Goal: Find specific page/section: Find specific page/section

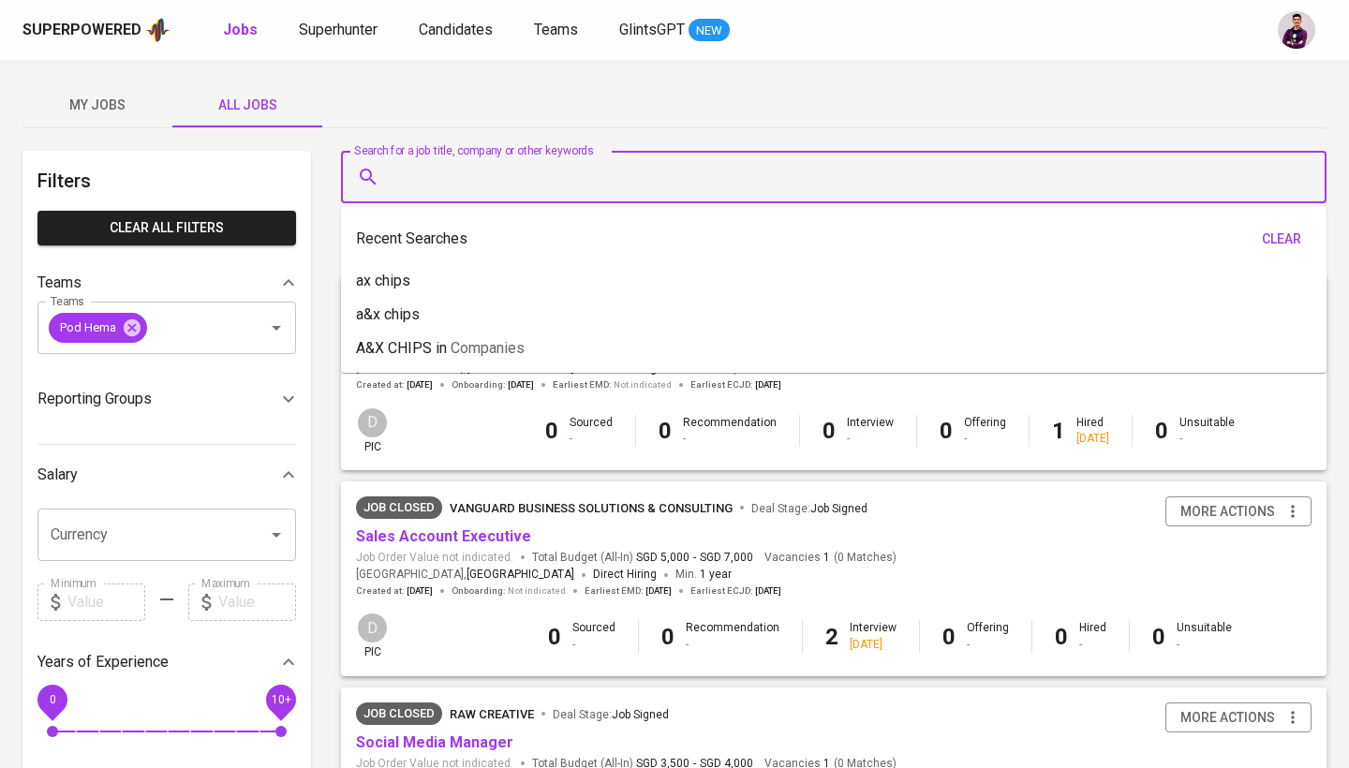
click at [422, 180] on input "Search for a job title, company or other keywords" at bounding box center [838, 177] width 903 height 36
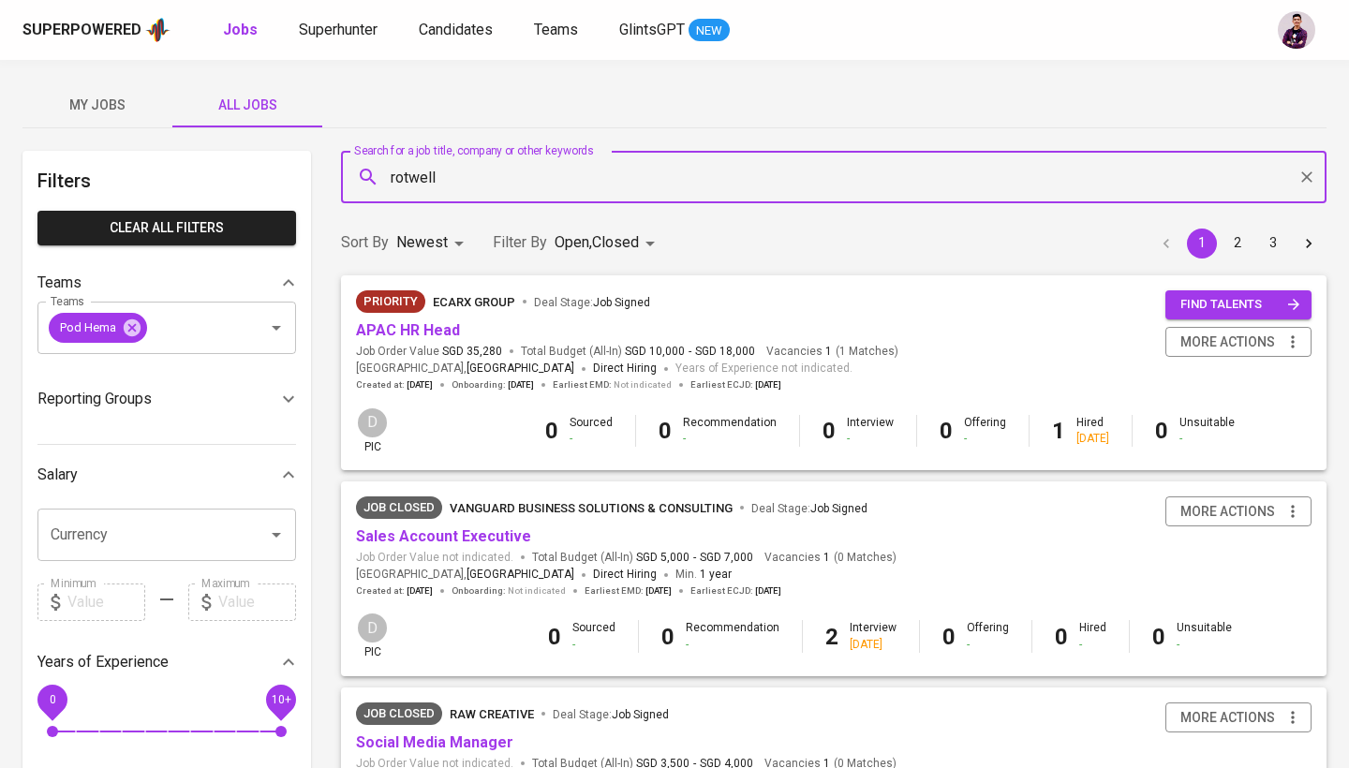
click at [480, 186] on input "rotwell" at bounding box center [838, 177] width 903 height 36
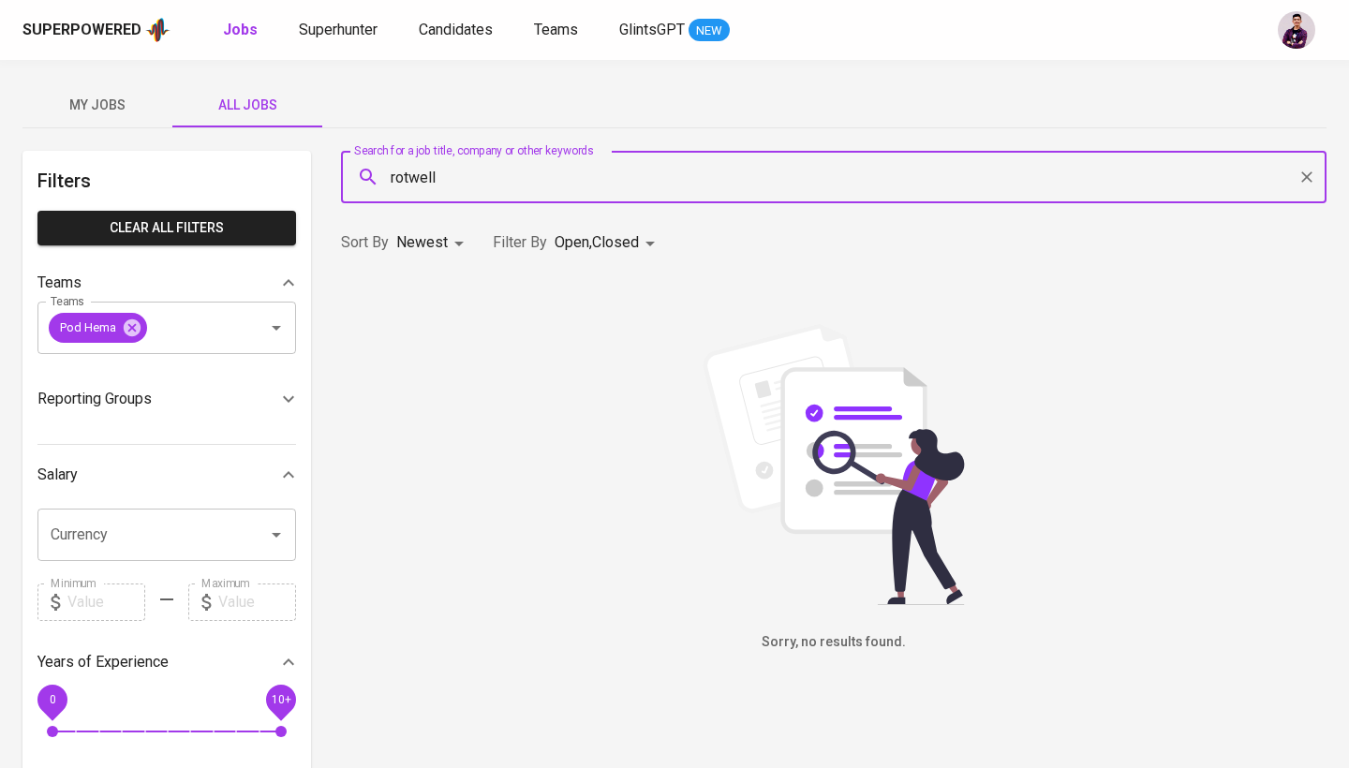
click at [585, 182] on input "rotwell" at bounding box center [838, 177] width 903 height 36
click at [586, 176] on input "rotwell" at bounding box center [838, 177] width 903 height 36
click at [632, 121] on div "My Jobs All Jobs" at bounding box center [674, 104] width 1304 height 45
click at [631, 177] on input "rotwell" at bounding box center [838, 177] width 903 height 36
click at [662, 96] on div "My Jobs All Jobs" at bounding box center [674, 104] width 1304 height 45
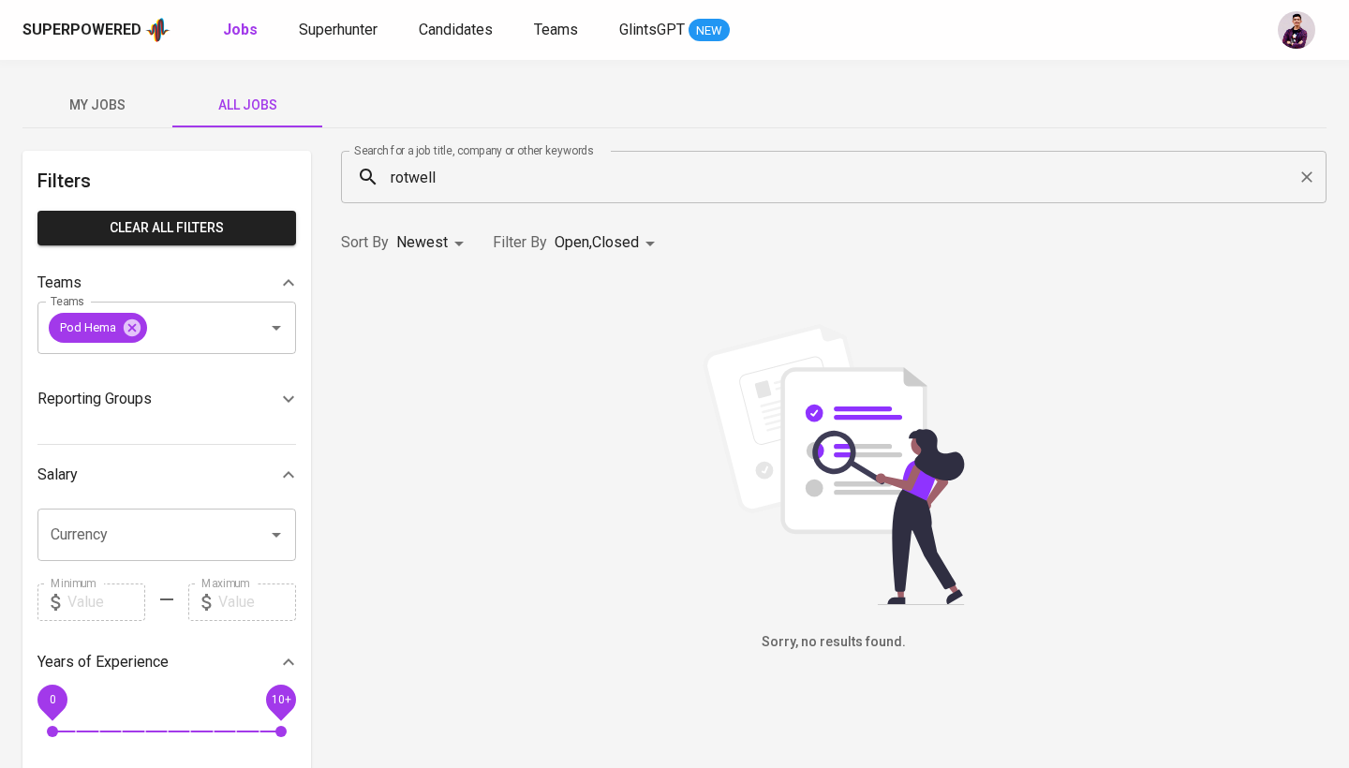
click at [669, 223] on div "Sort By Newest NEWEST Filter By Open , Closed OPEN,CLOSE" at bounding box center [834, 242] width 1008 height 57
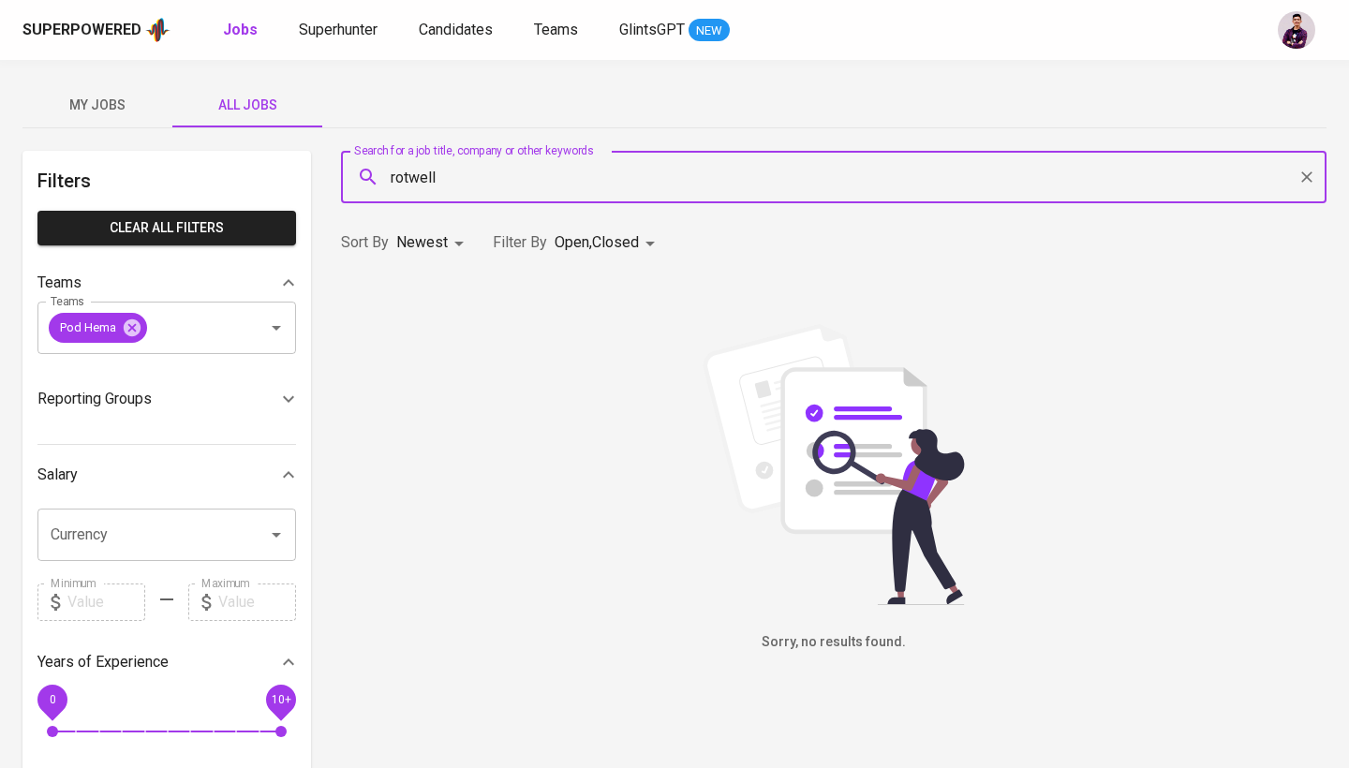
click at [679, 185] on input "rotwell" at bounding box center [838, 177] width 903 height 36
click at [469, 188] on input "rotwell" at bounding box center [838, 177] width 903 height 36
type input "r"
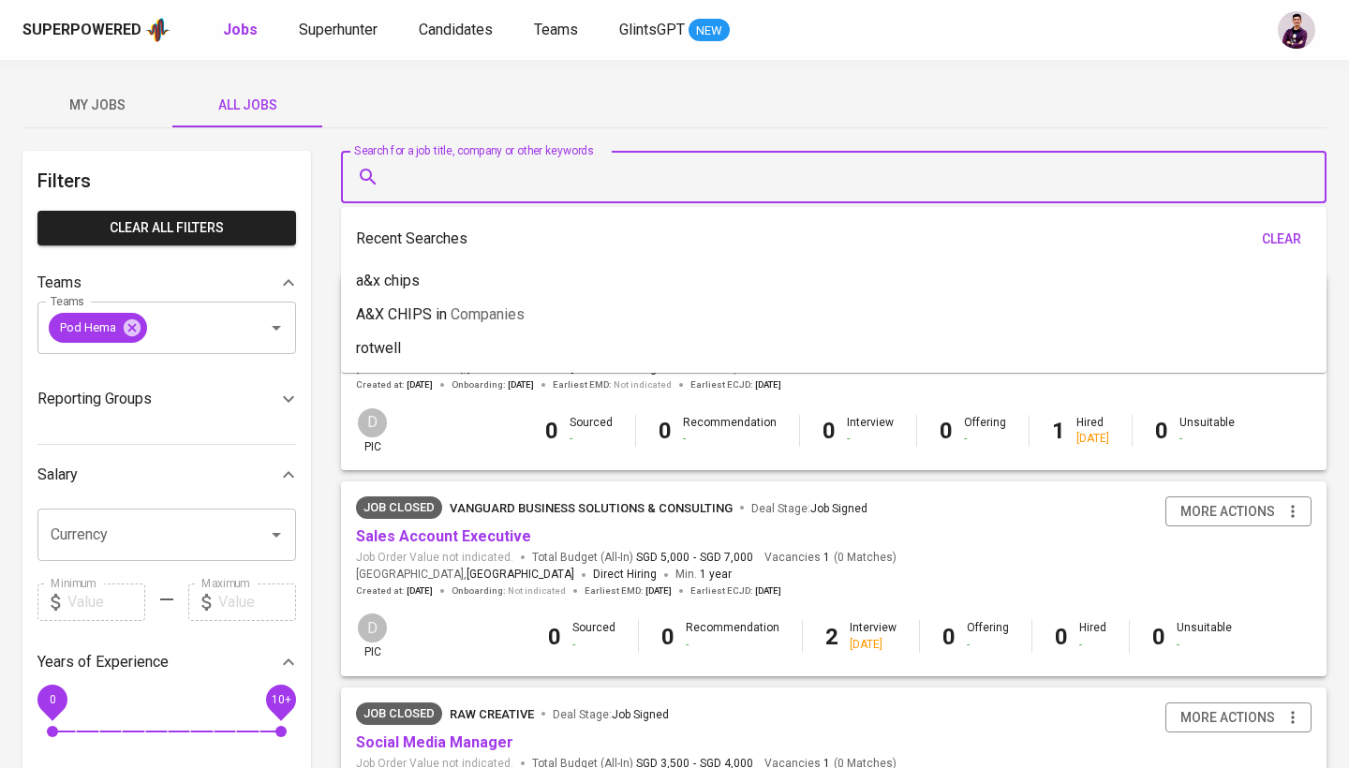
type input "R"
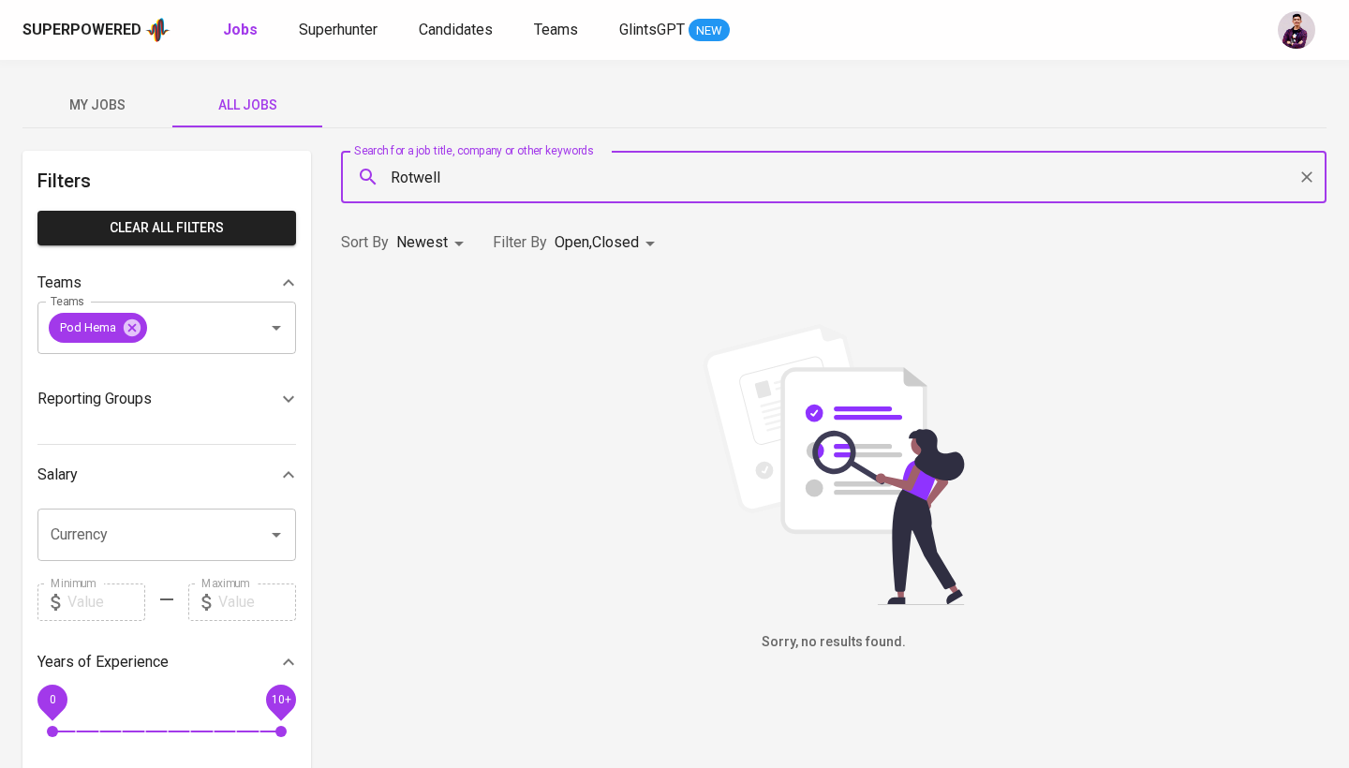
click at [499, 111] on div "My Jobs All Jobs" at bounding box center [674, 104] width 1304 height 45
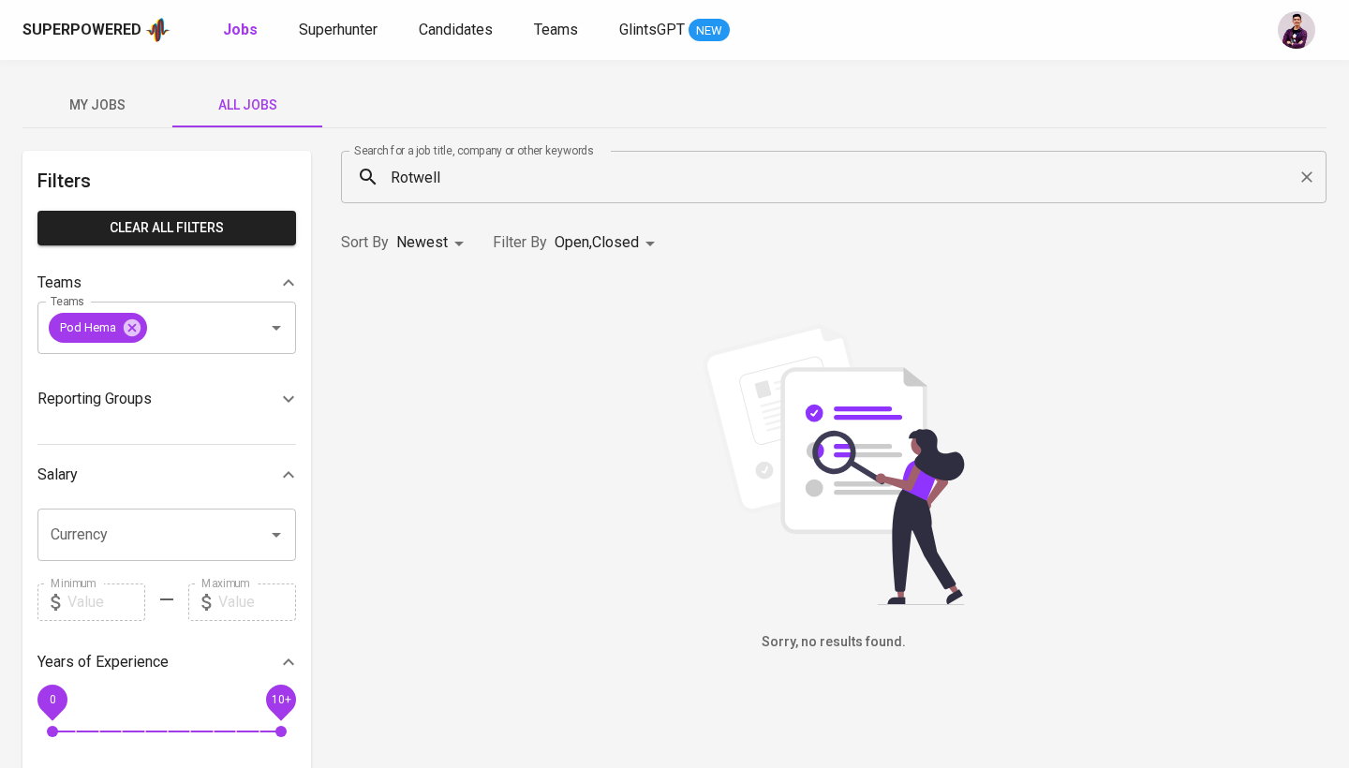
click at [484, 198] on div "Rotwell Search for a job title, company or other keywords" at bounding box center [833, 177] width 985 height 52
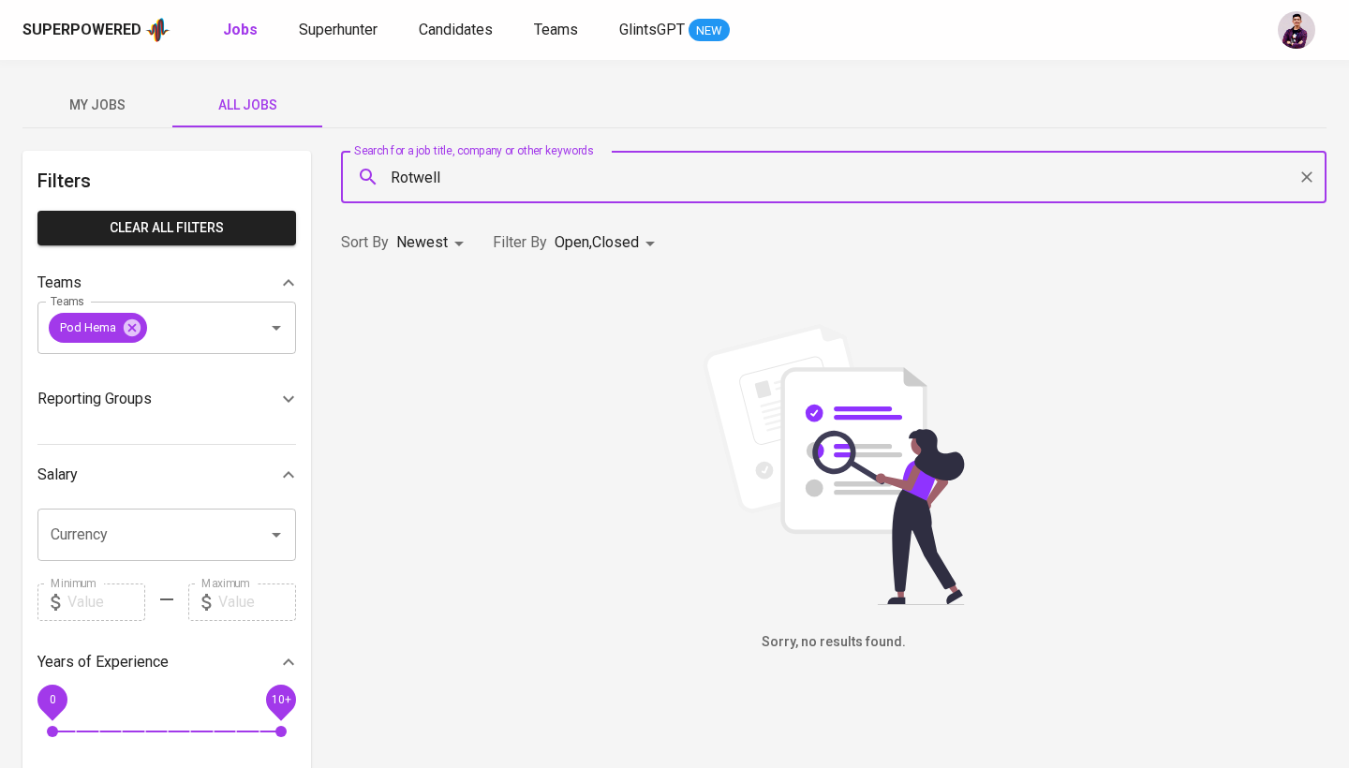
click at [515, 127] on div "My Jobs All Jobs" at bounding box center [674, 105] width 1304 height 46
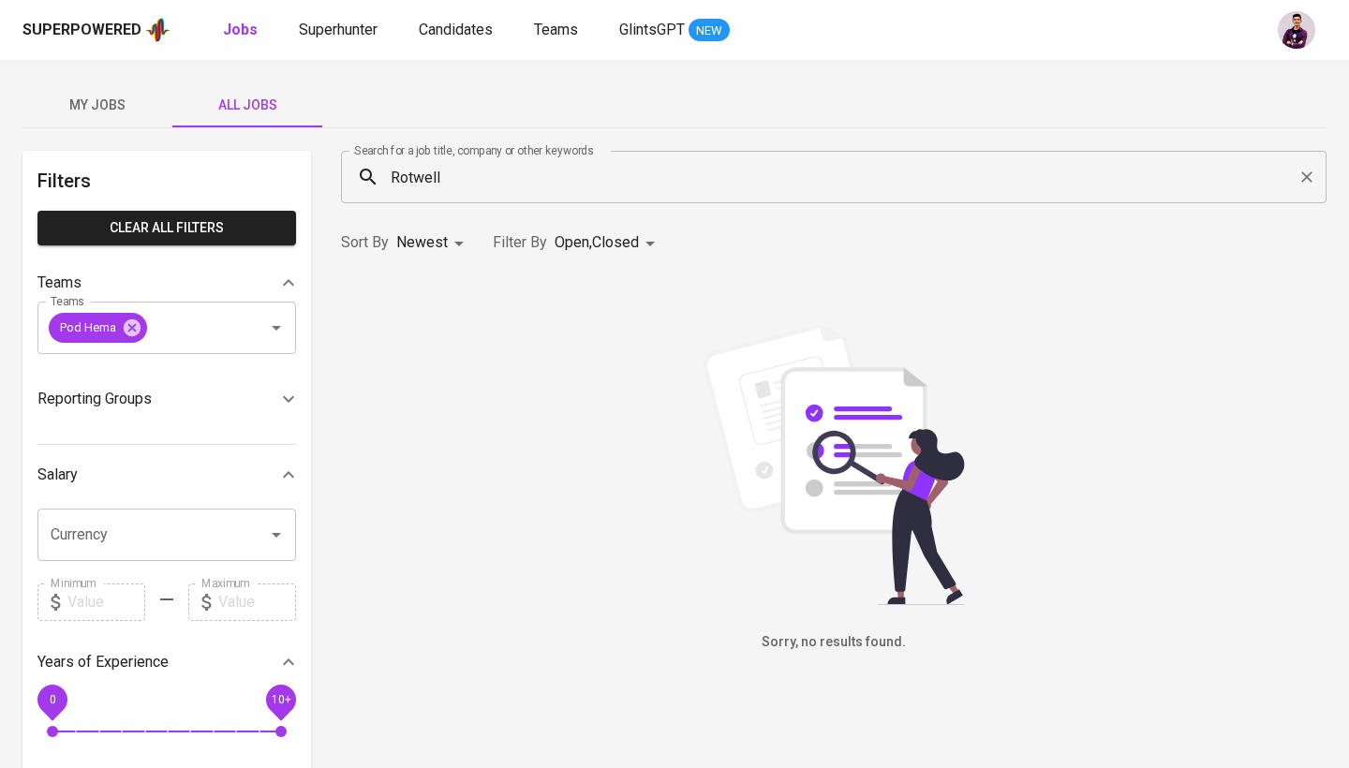
click at [505, 197] on div "Rotwell Search for a job title, company or other keywords" at bounding box center [833, 177] width 985 height 52
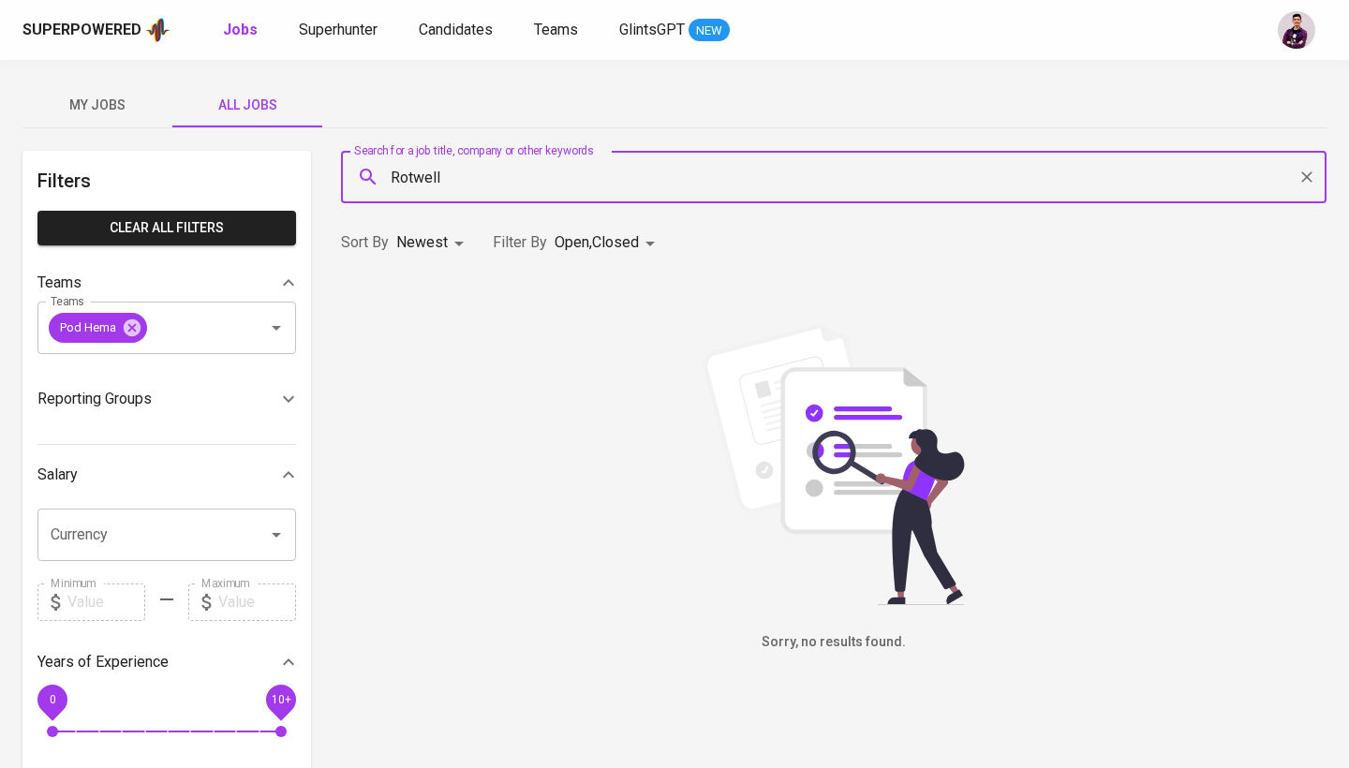
click at [505, 197] on div "Rotwell Search for a job title, company or other keywords" at bounding box center [833, 177] width 985 height 52
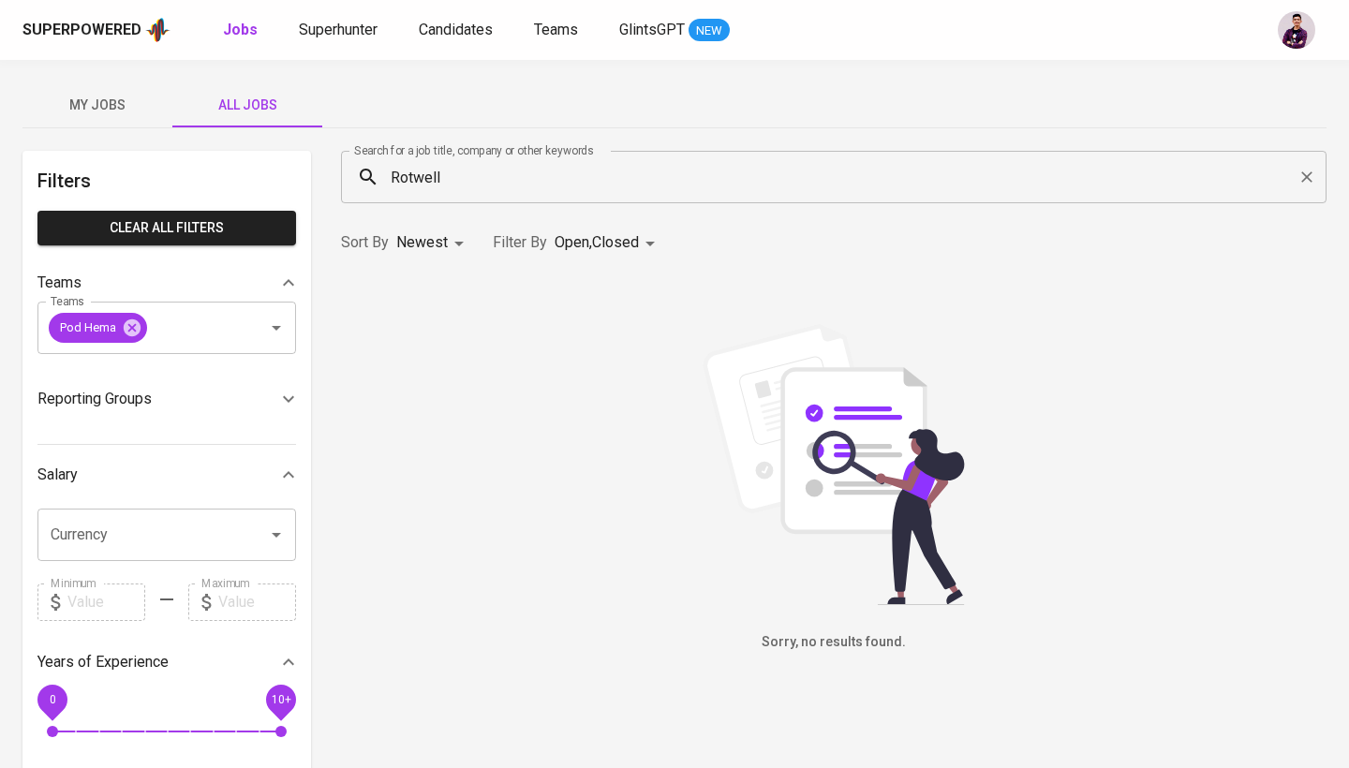
click at [597, 86] on div "My Jobs All Jobs" at bounding box center [674, 104] width 1304 height 45
click at [596, 168] on input "Rotwell" at bounding box center [838, 177] width 903 height 36
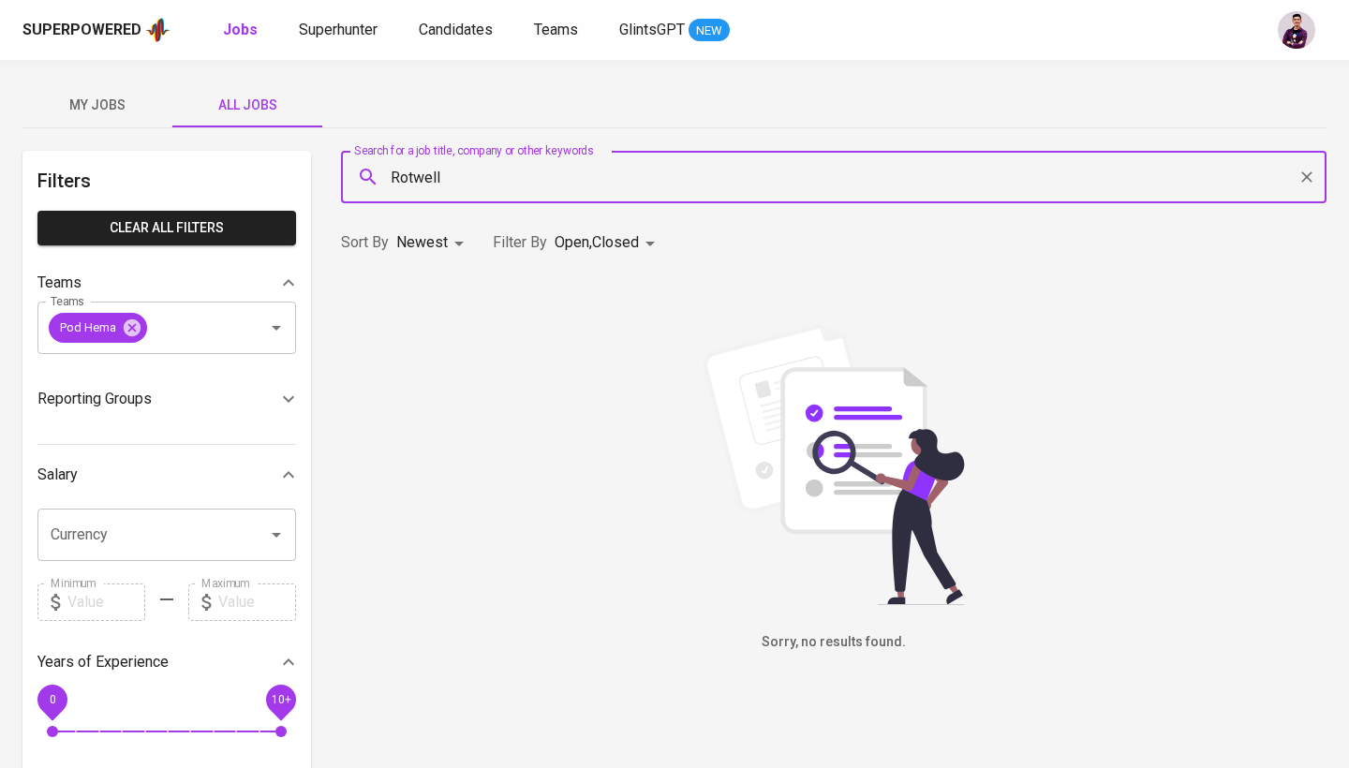
click at [711, 75] on div "My Jobs All Jobs Filters Clear All filters Teams Teams Pod Hema Teams Reporting…" at bounding box center [674, 622] width 1349 height 1125
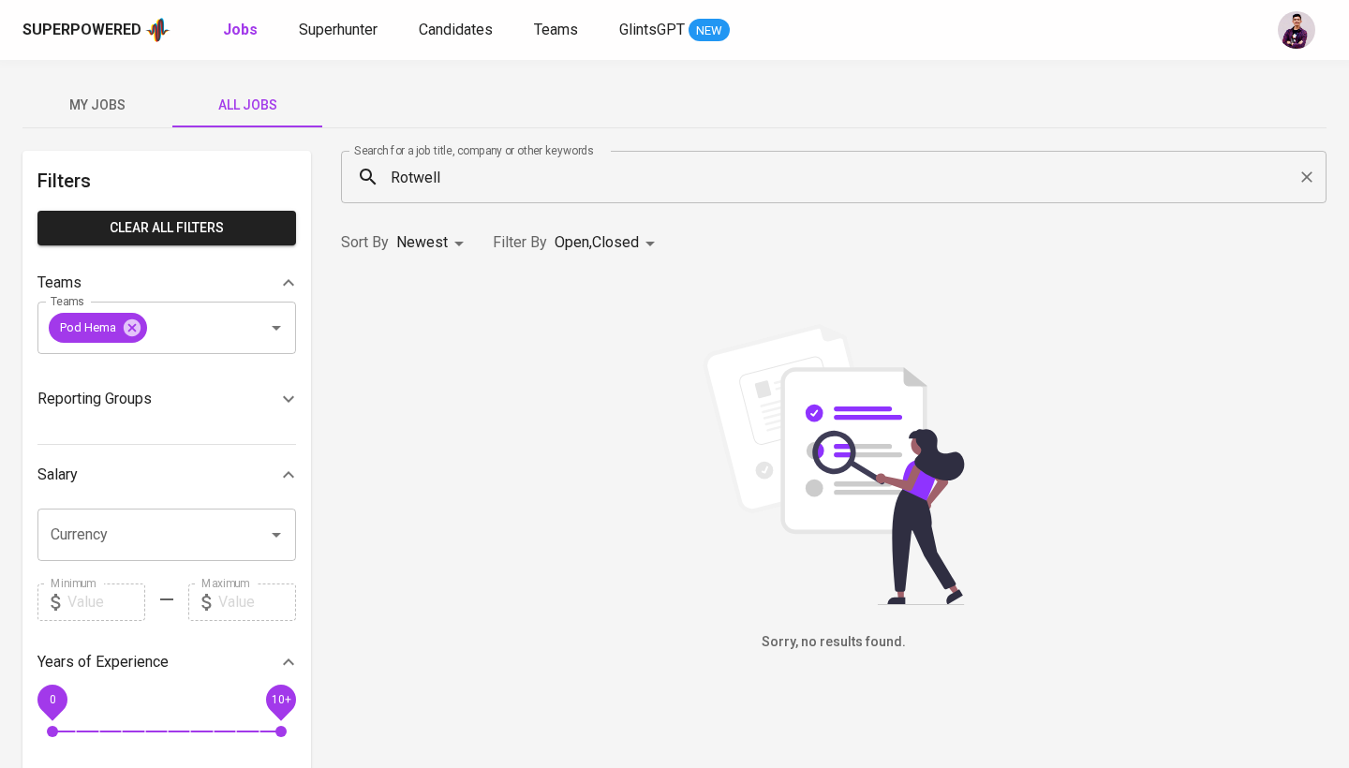
click at [694, 187] on input "Rotwell" at bounding box center [838, 177] width 903 height 36
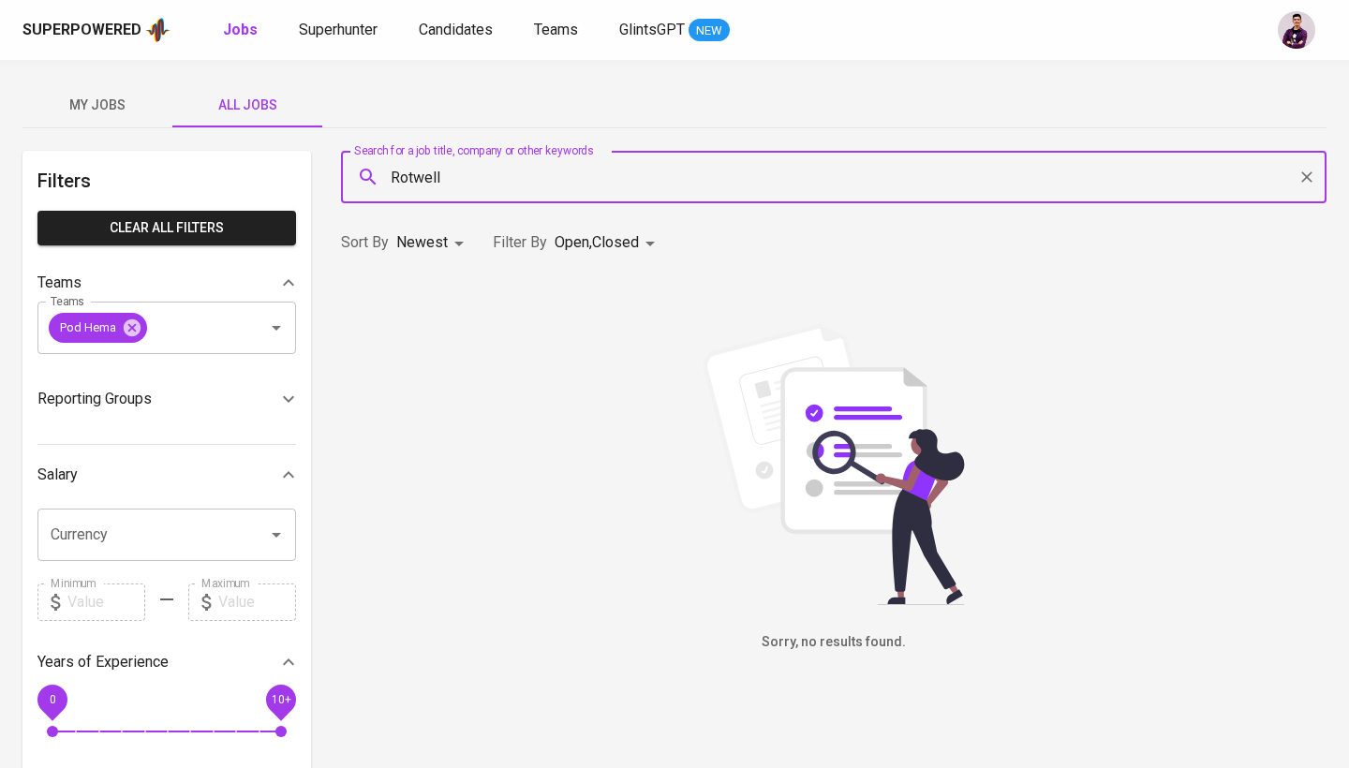
click at [694, 187] on input "Rotwell" at bounding box center [838, 177] width 903 height 36
click at [127, 325] on icon at bounding box center [132, 326] width 17 height 17
click at [535, 185] on input "Rotwell" at bounding box center [838, 177] width 903 height 36
click at [517, 182] on input "Rotwell" at bounding box center [838, 177] width 903 height 36
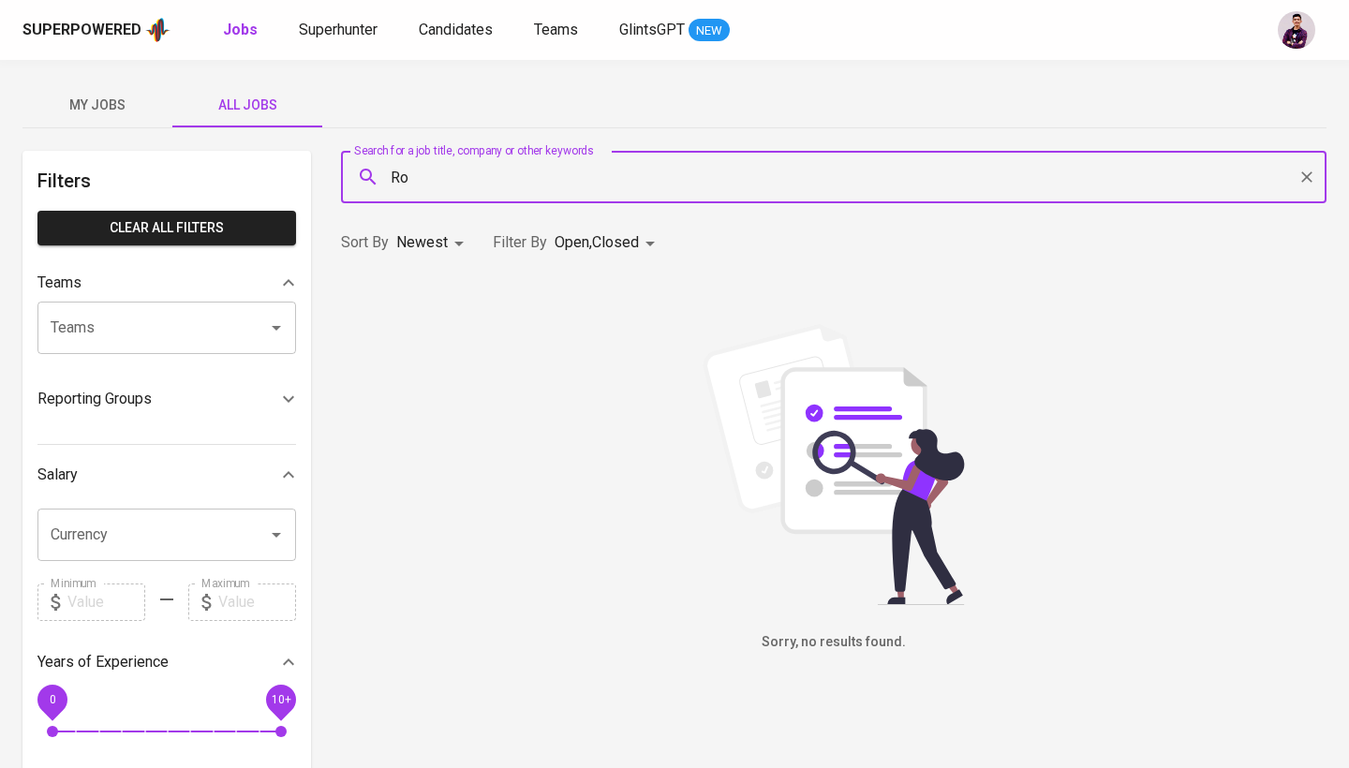
type input "R"
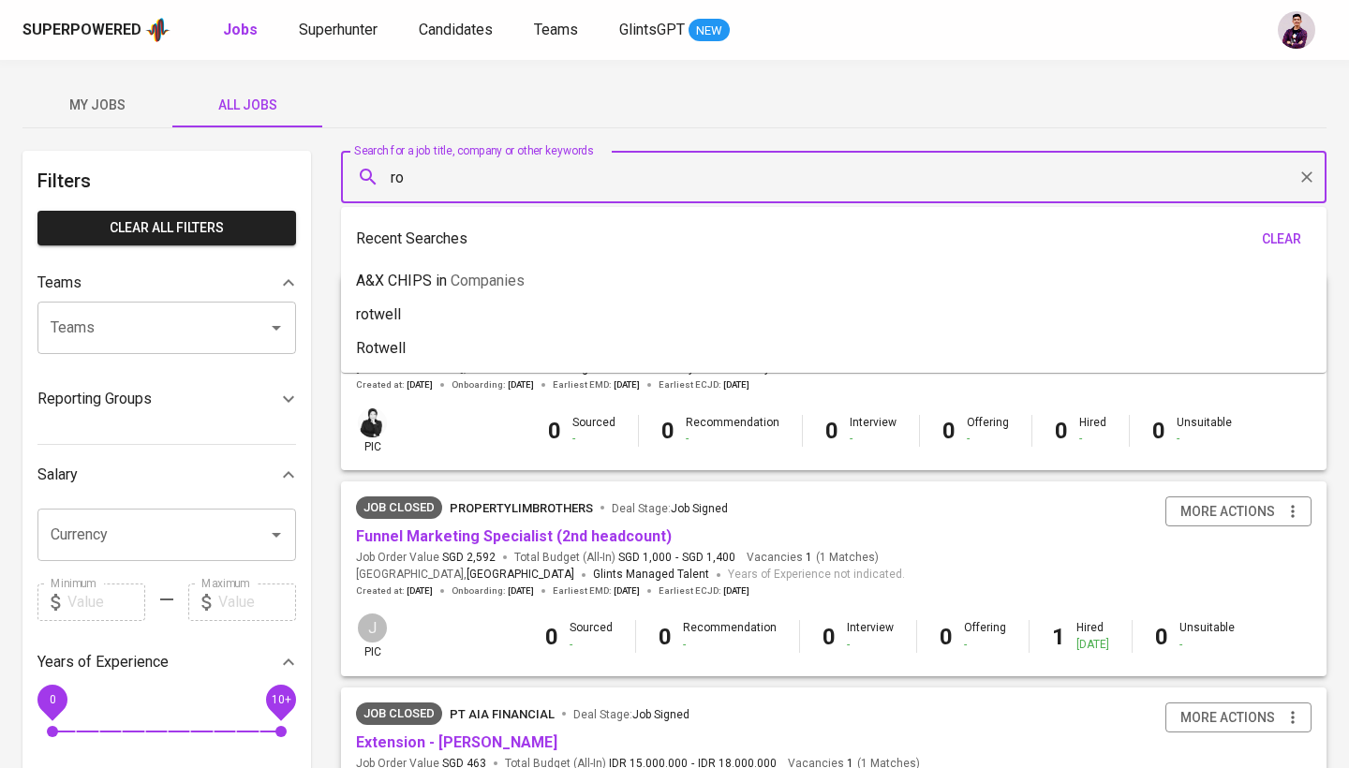
type input "r"
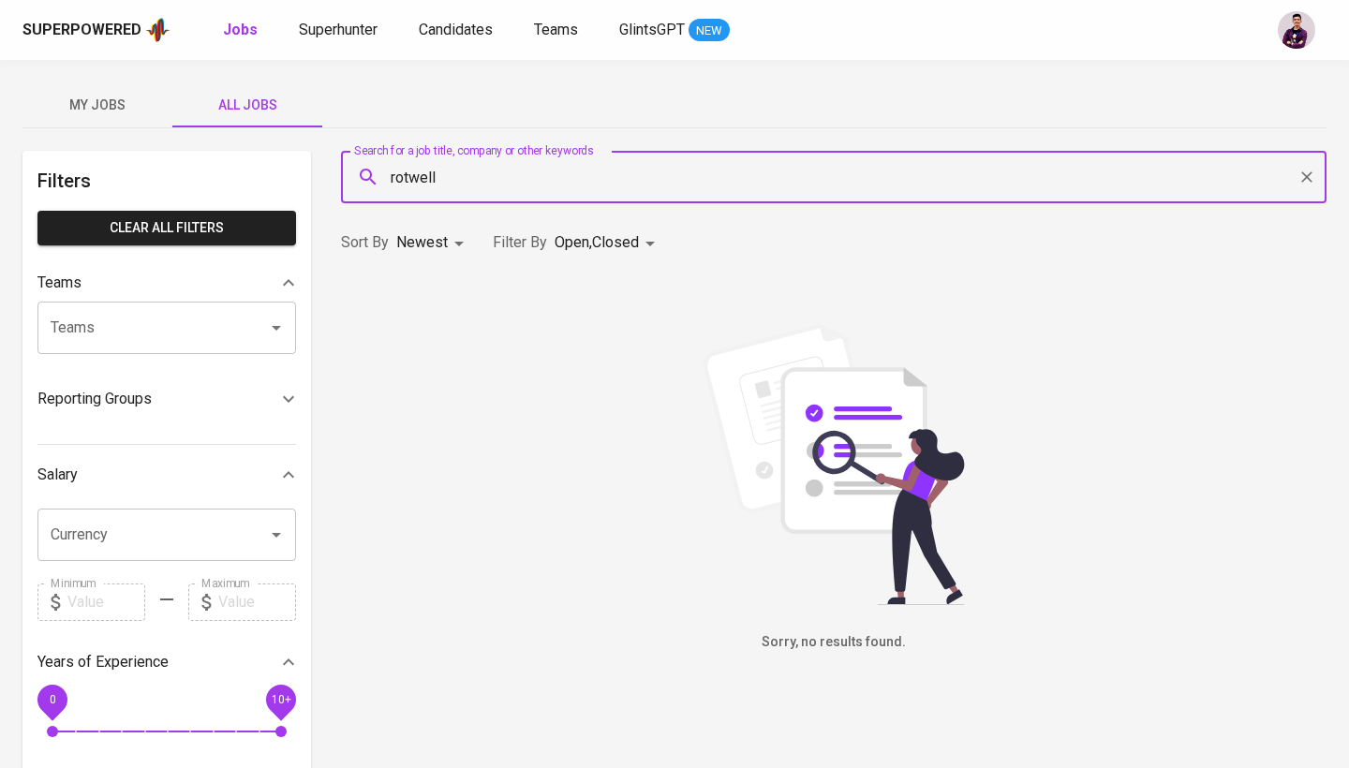
click at [408, 177] on input "rotwell" at bounding box center [838, 177] width 903 height 36
click at [538, 180] on input "[PERSON_NAME]" at bounding box center [838, 177] width 903 height 36
type input "r"
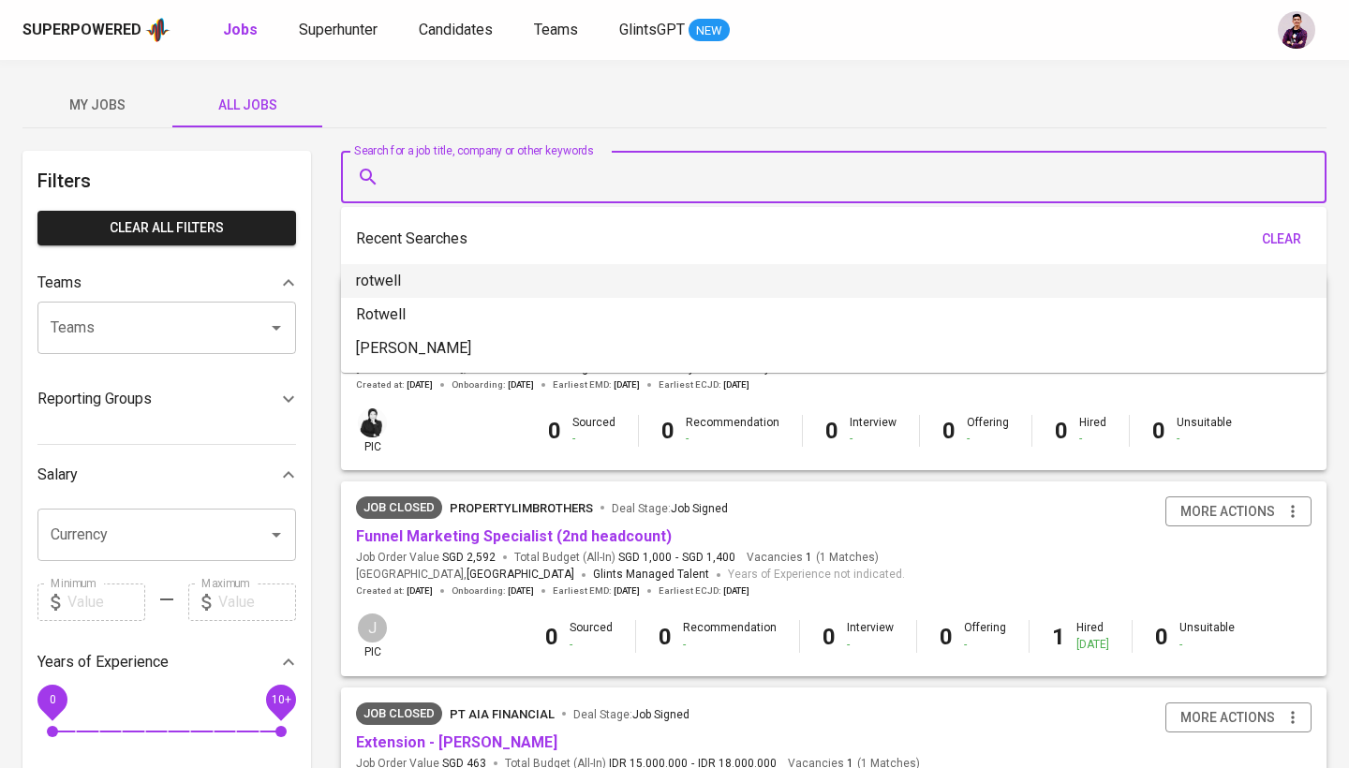
click at [188, 349] on div "Teams" at bounding box center [166, 328] width 259 height 52
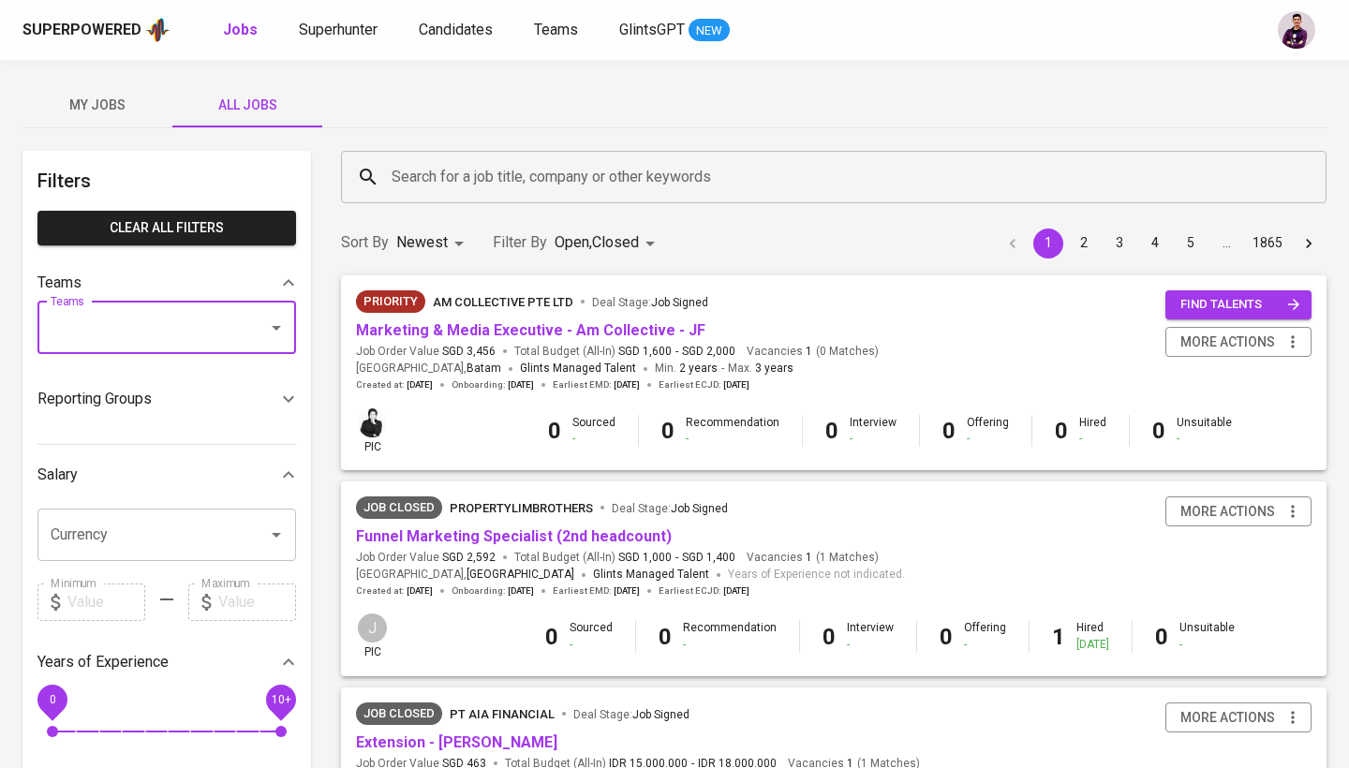
type input "s"
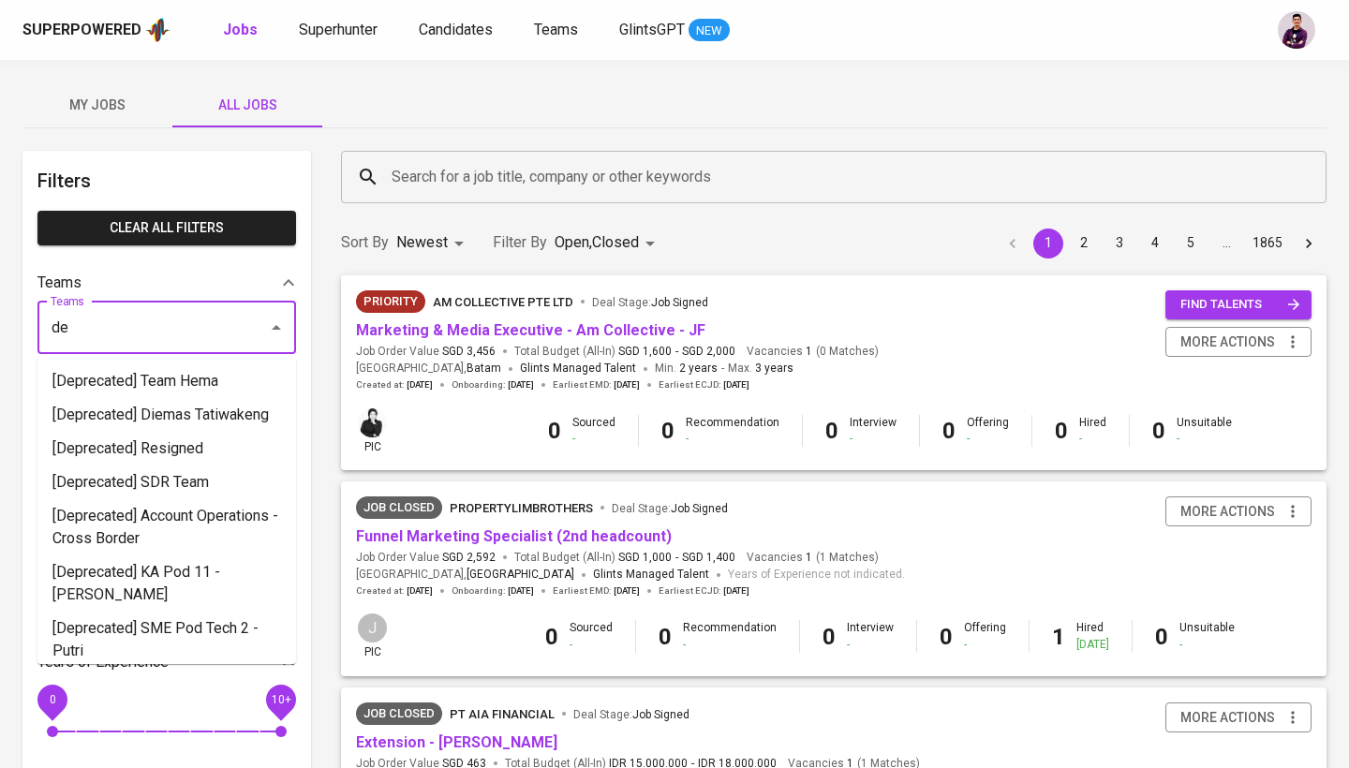
type input "d"
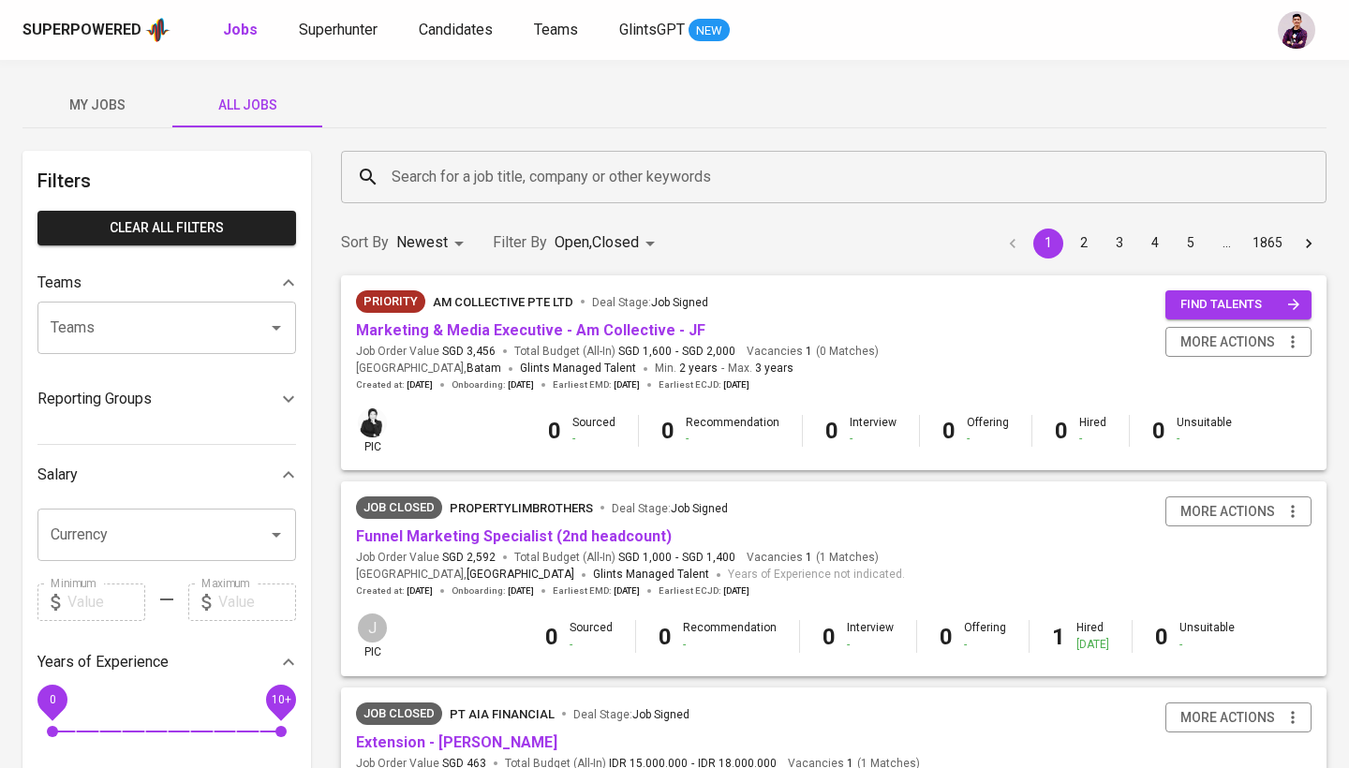
click at [170, 419] on div "Reporting Groups" at bounding box center [166, 399] width 259 height 45
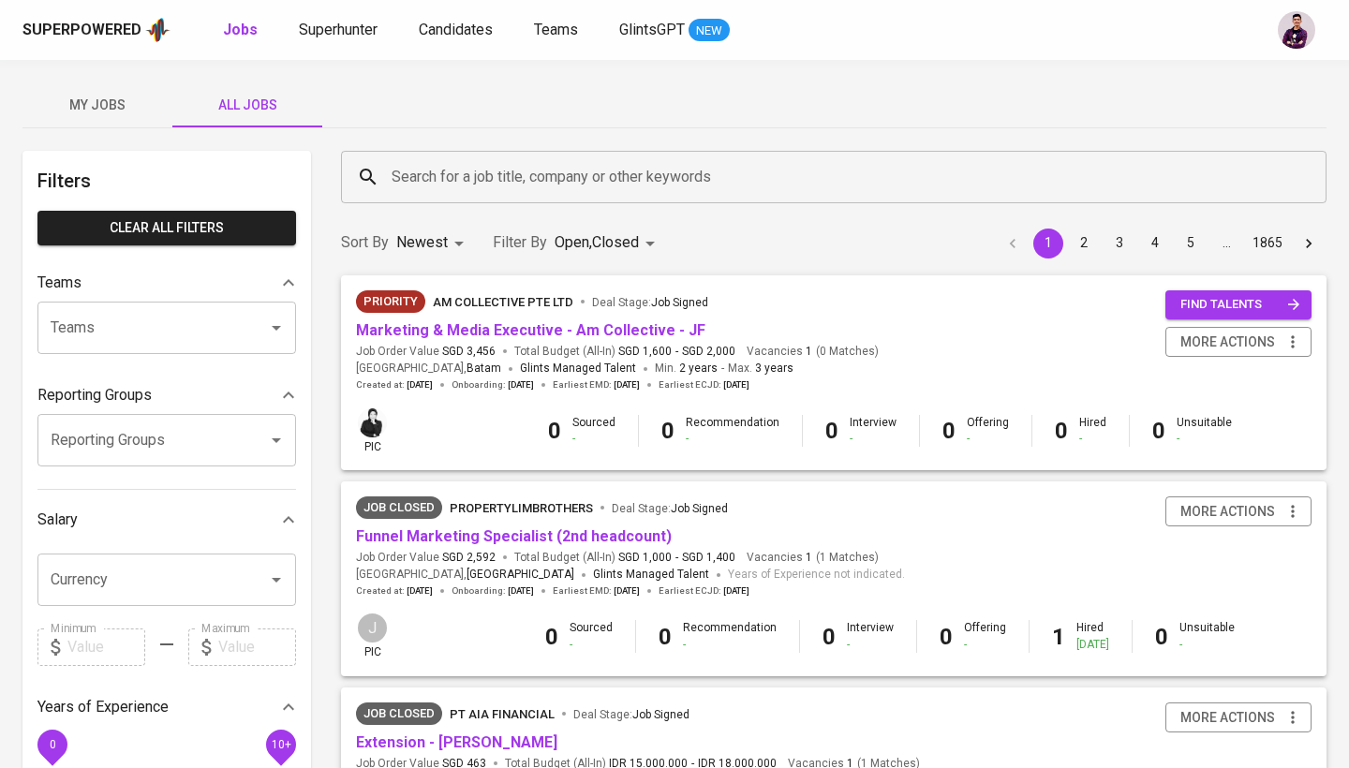
click at [175, 441] on input "Reporting Groups" at bounding box center [140, 440] width 189 height 36
type input "d"
click at [205, 291] on div "Teams" at bounding box center [153, 283] width 232 height 22
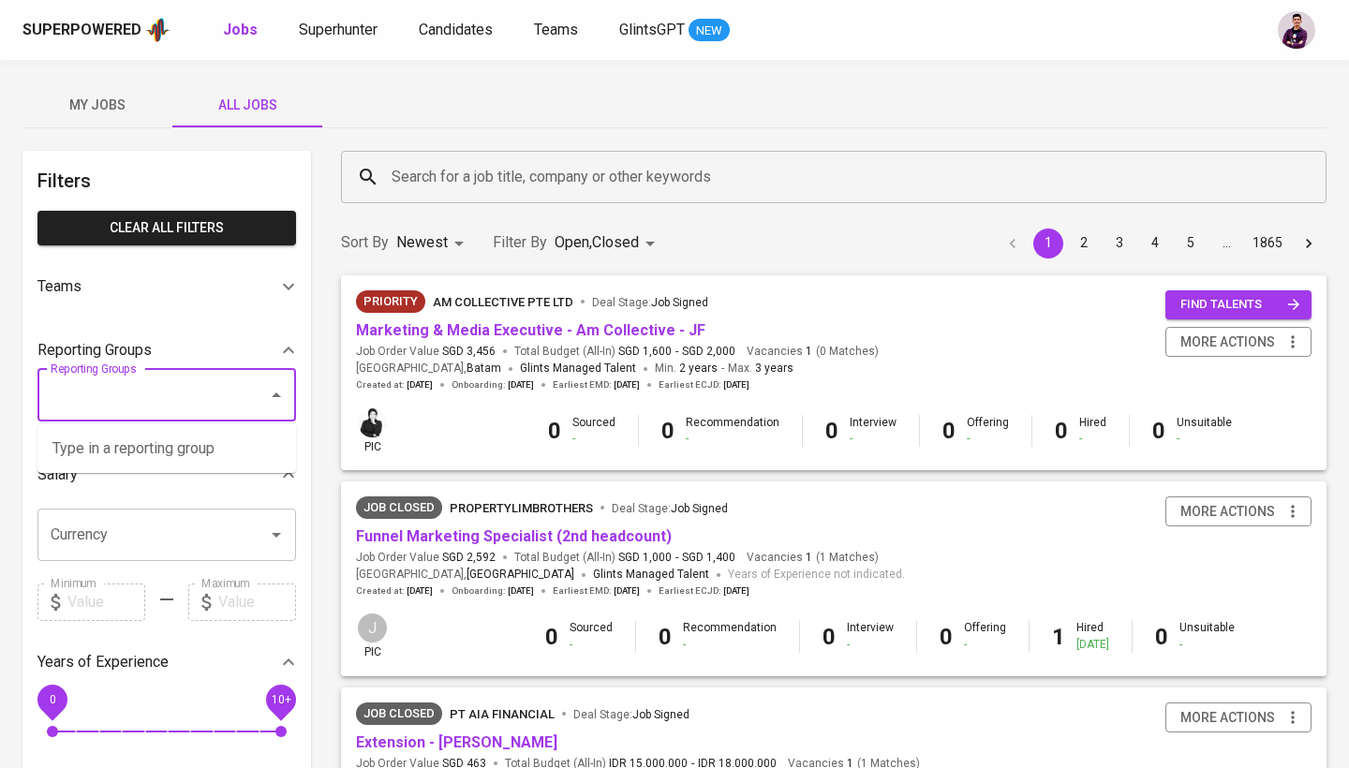
click at [200, 384] on input "Reporting Groups" at bounding box center [140, 395] width 189 height 36
type input "[PERSON_NAME]"
